Goal: Navigation & Orientation: Find specific page/section

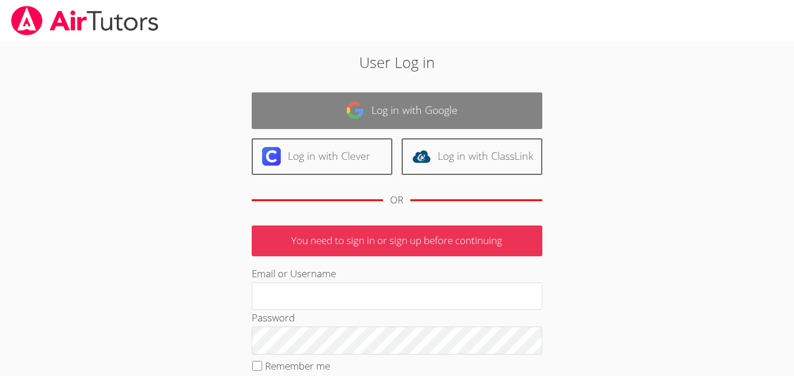
click at [399, 120] on link "Log in with Google" at bounding box center [397, 110] width 291 height 37
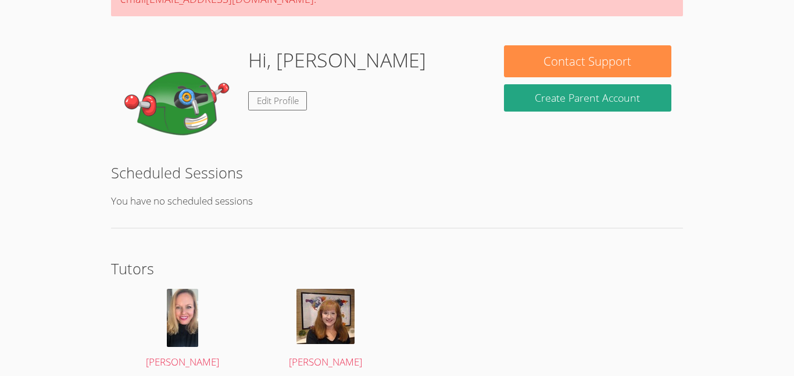
scroll to position [191, 0]
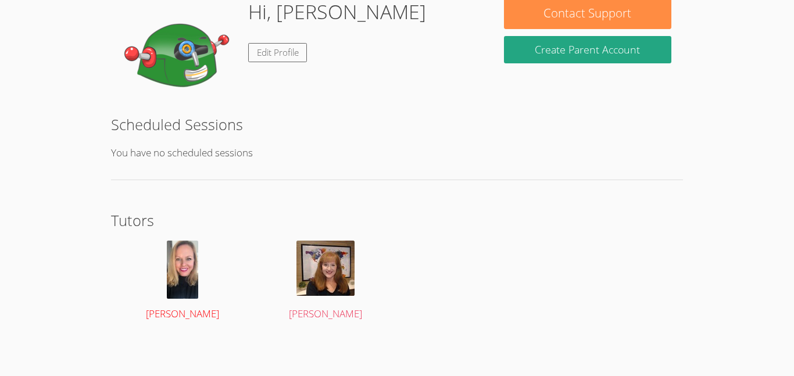
click at [181, 267] on img at bounding box center [182, 270] width 31 height 58
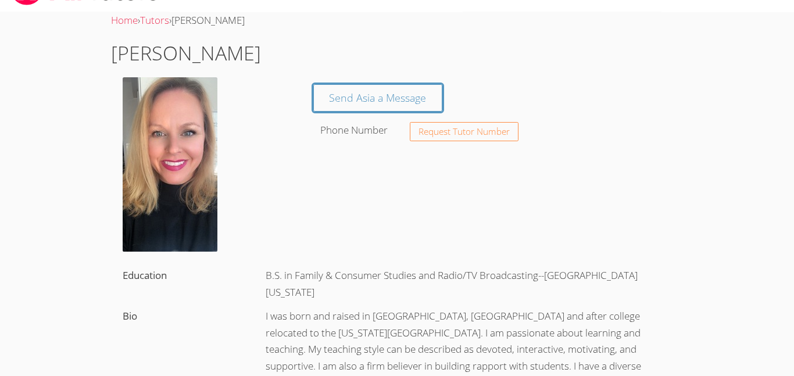
scroll to position [31, 0]
